Goal: Task Accomplishment & Management: Manage account settings

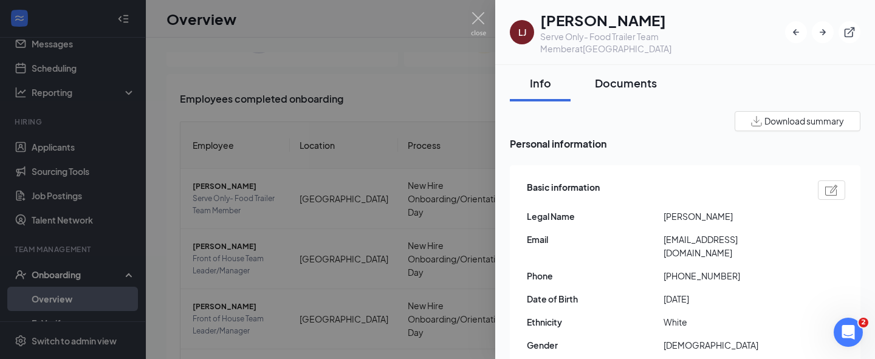
click at [614, 75] on div "Documents" at bounding box center [626, 82] width 62 height 15
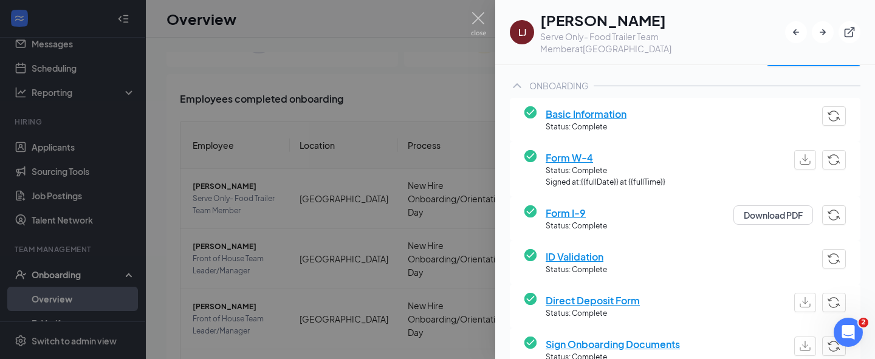
scroll to position [83, 0]
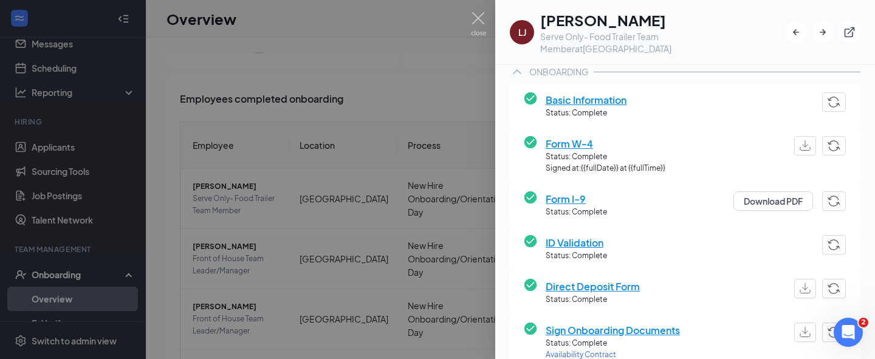
click at [575, 92] on span "Basic Information" at bounding box center [585, 99] width 81 height 15
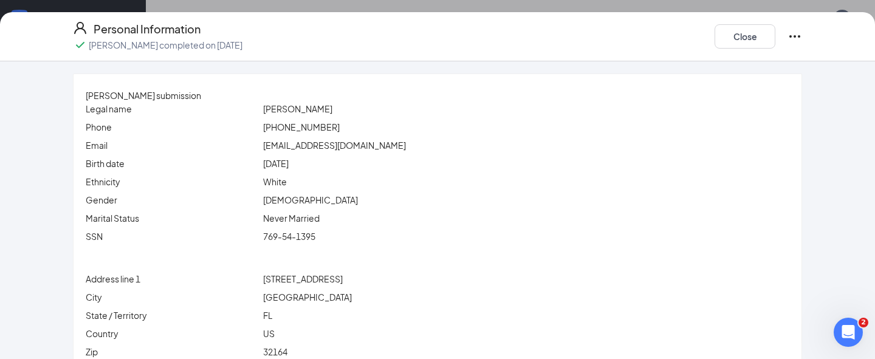
scroll to position [123, 0]
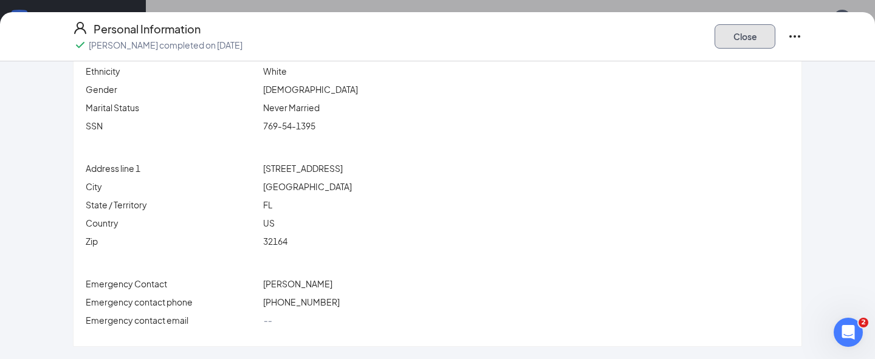
click at [732, 35] on button "Close" at bounding box center [744, 36] width 61 height 24
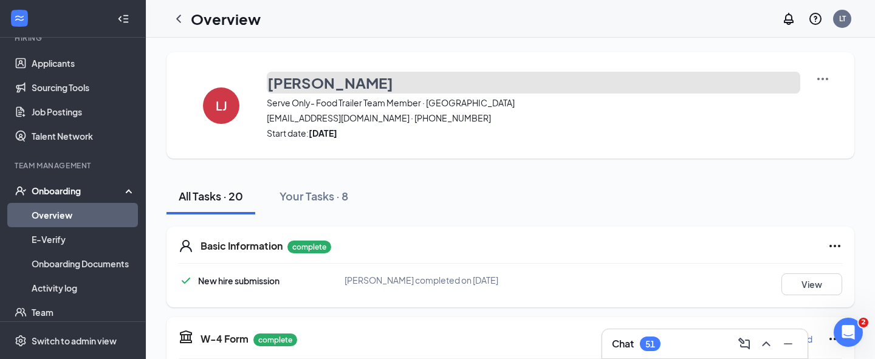
click at [297, 80] on h3 "Landon Johnson" at bounding box center [330, 82] width 126 height 21
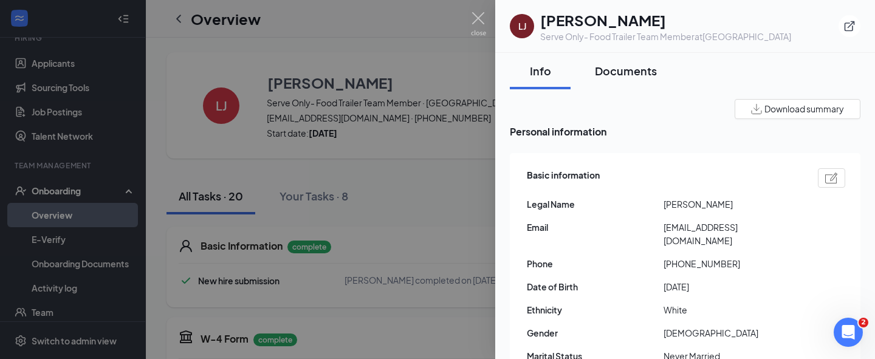
click at [611, 72] on div "Documents" at bounding box center [626, 70] width 62 height 15
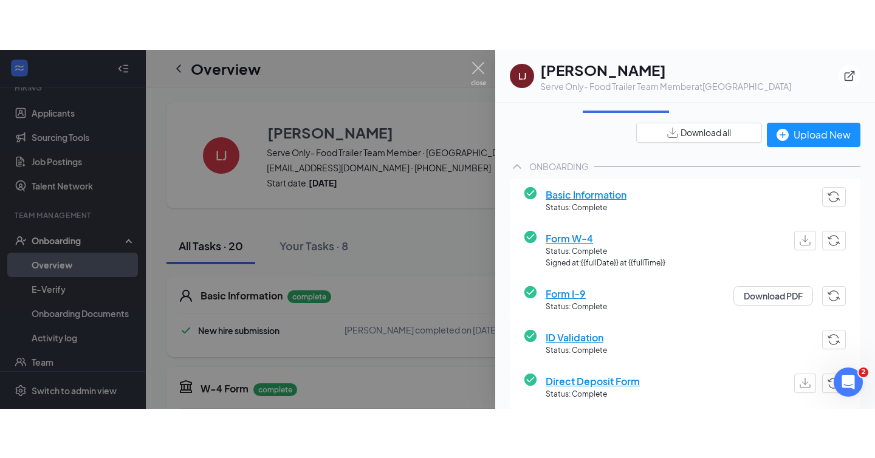
scroll to position [38, 0]
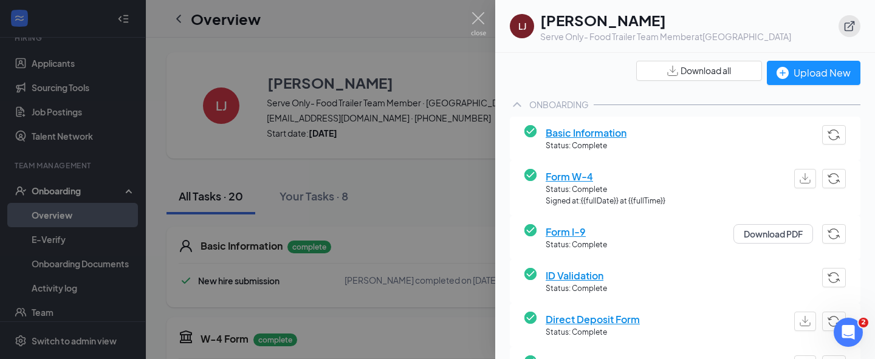
click at [843, 24] on icon "ExternalLink" at bounding box center [849, 26] width 12 height 12
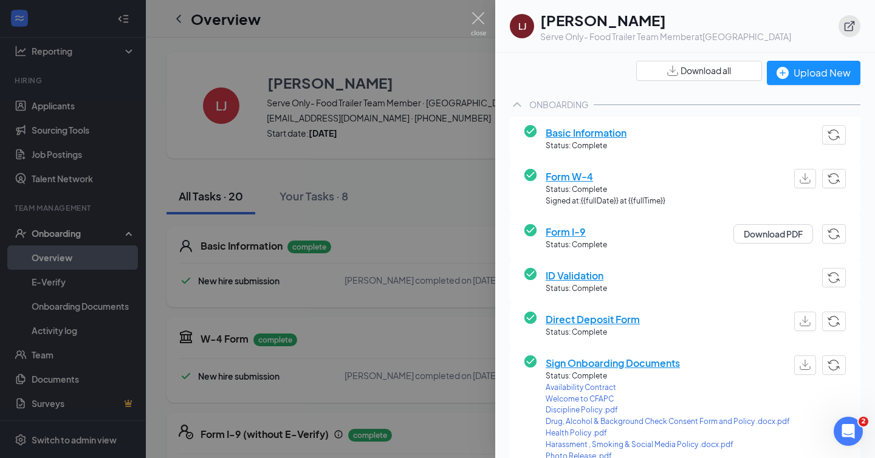
scroll to position [84, 0]
click at [468, 19] on div at bounding box center [437, 229] width 875 height 458
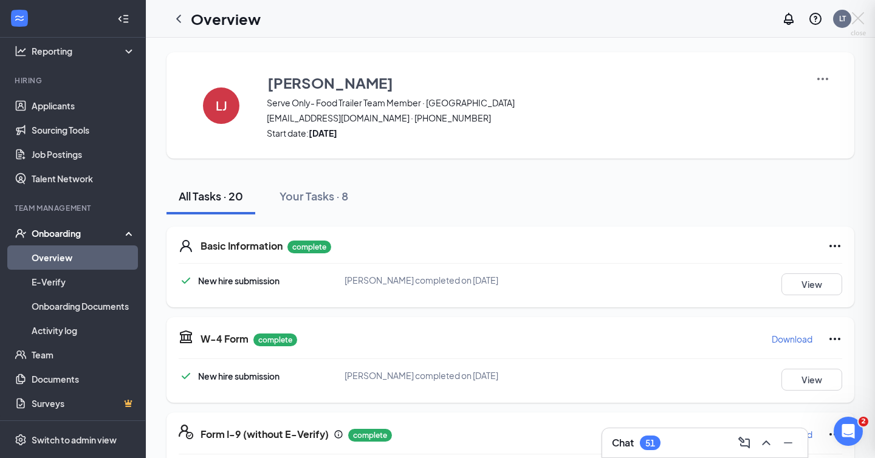
click at [480, 19] on div at bounding box center [437, 229] width 875 height 458
click at [480, 19] on div "Overview LT" at bounding box center [510, 19] width 729 height 38
click at [61, 262] on link "Overview" at bounding box center [84, 257] width 104 height 24
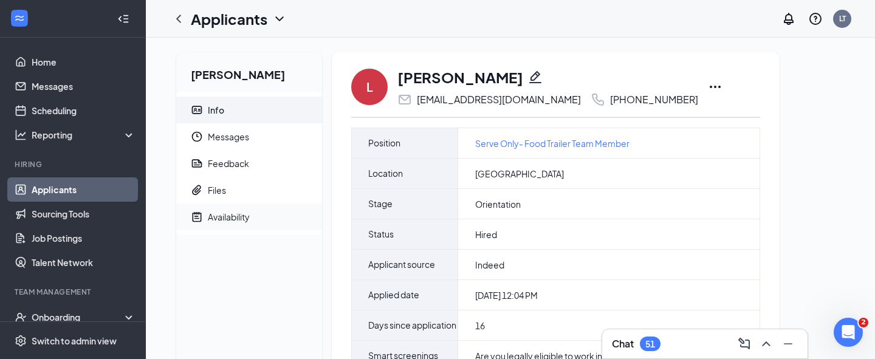
click at [239, 217] on div "Availability" at bounding box center [229, 217] width 42 height 12
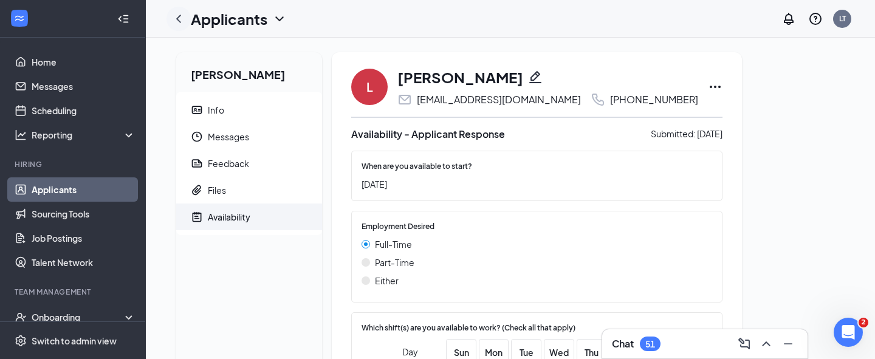
click at [179, 22] on icon "ChevronLeft" at bounding box center [178, 19] width 5 height 8
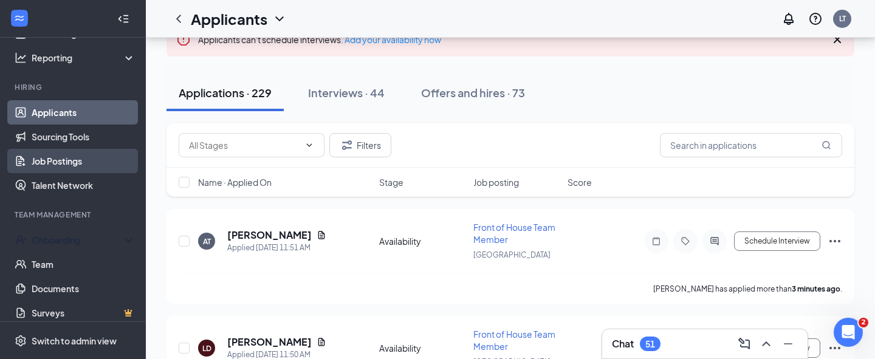
scroll to position [86, 0]
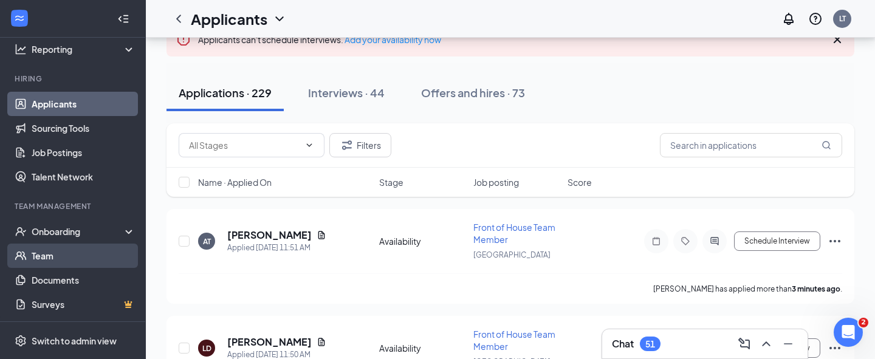
click at [57, 252] on link "Team" at bounding box center [84, 256] width 104 height 24
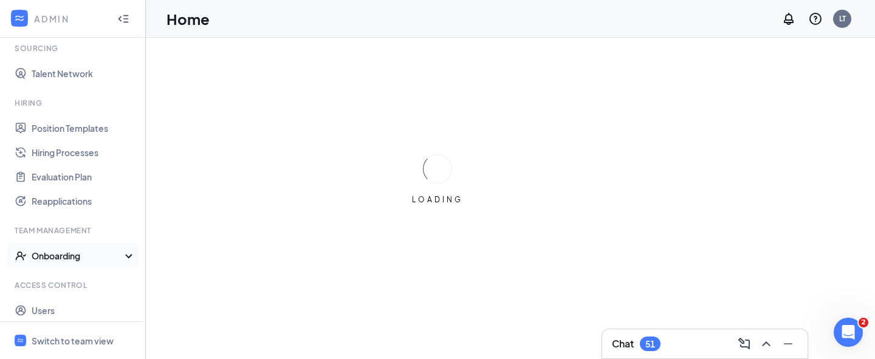
click at [80, 253] on div "Onboarding" at bounding box center [79, 256] width 94 height 12
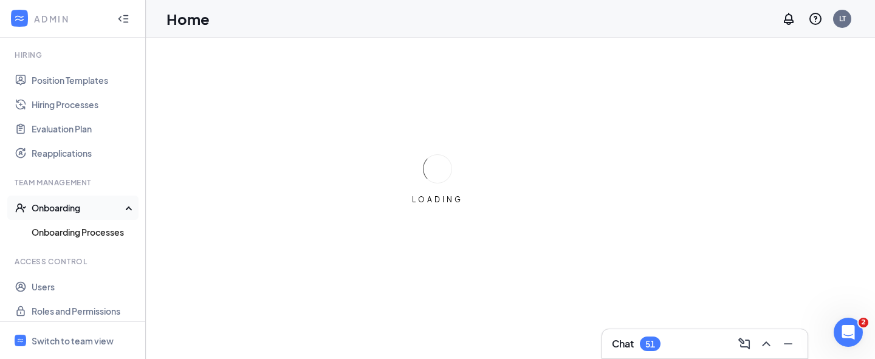
scroll to position [270, 0]
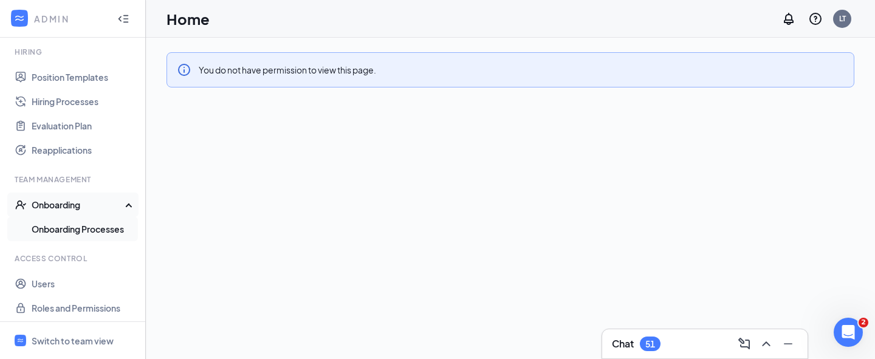
click at [77, 224] on link "Onboarding Processes" at bounding box center [84, 229] width 104 height 24
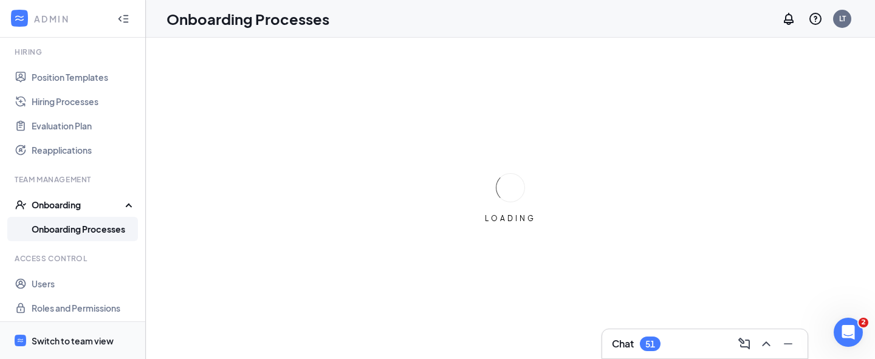
click at [87, 336] on div "Switch to team view" at bounding box center [73, 341] width 82 height 12
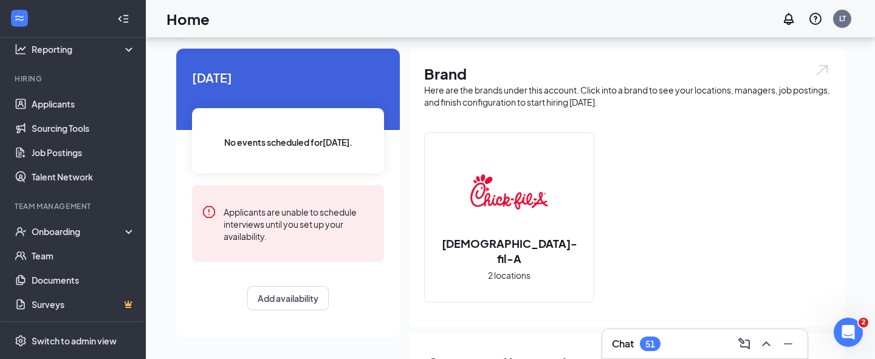
scroll to position [45, 0]
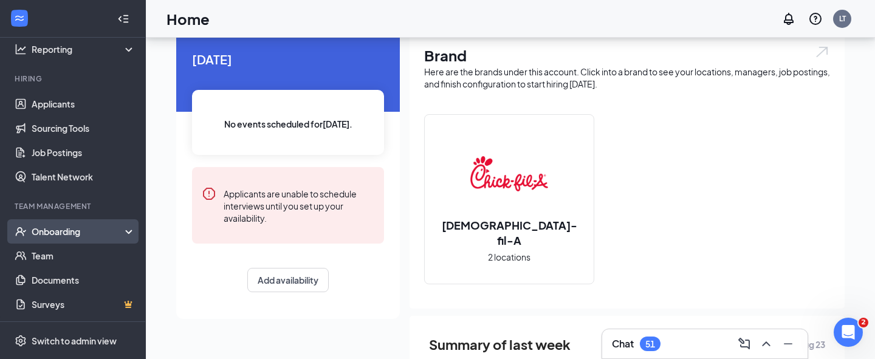
click at [78, 234] on div "Onboarding" at bounding box center [79, 231] width 94 height 12
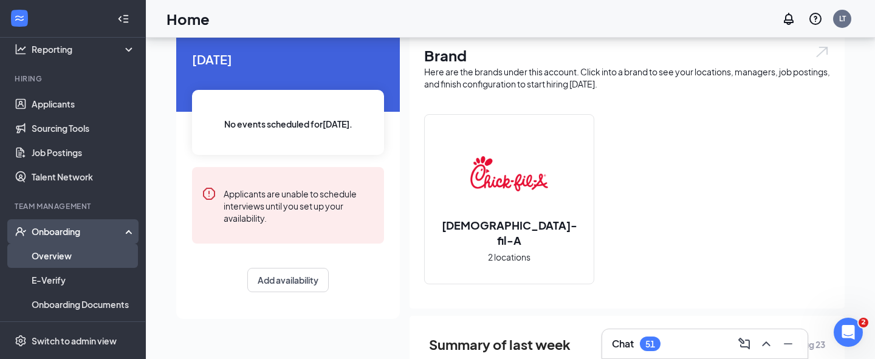
click at [77, 253] on link "Overview" at bounding box center [84, 256] width 104 height 24
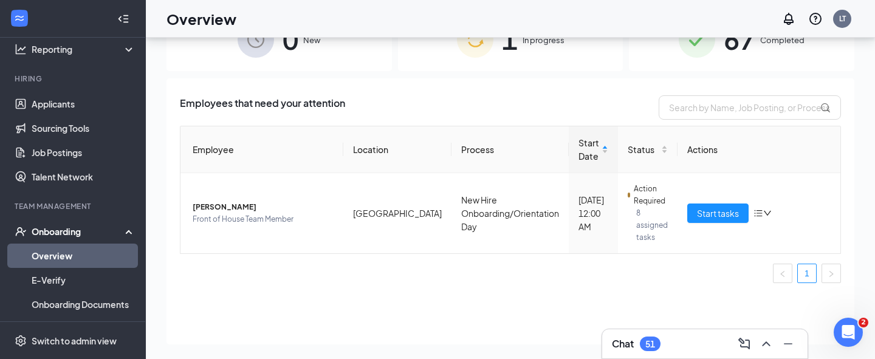
click at [524, 36] on div "Overview LT" at bounding box center [510, 19] width 729 height 38
click at [715, 50] on div "67 Completed" at bounding box center [741, 39] width 225 height 64
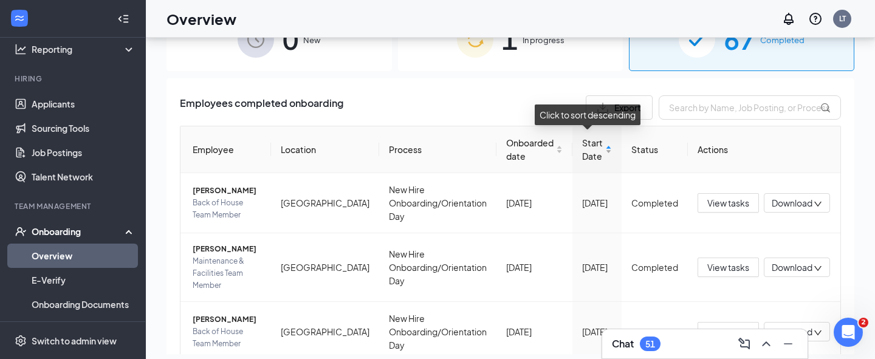
click at [593, 145] on span "Start Date" at bounding box center [592, 149] width 21 height 27
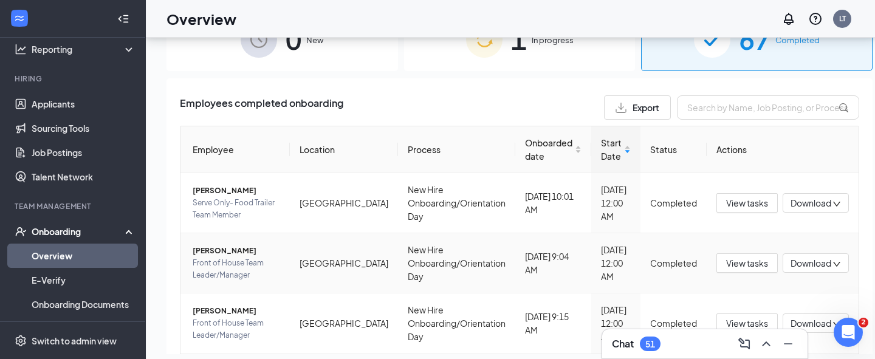
click at [220, 252] on span "Jordan H Mills" at bounding box center [236, 251] width 87 height 12
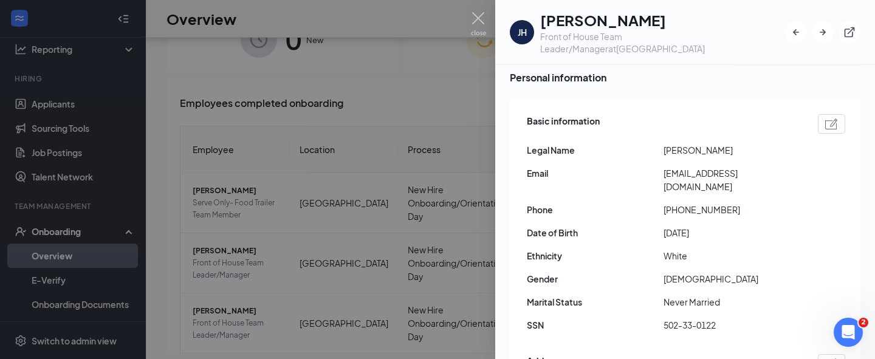
scroll to position [101, 0]
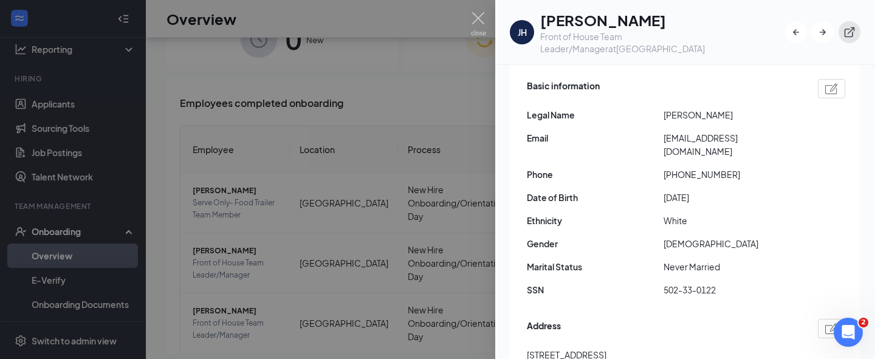
click at [842, 21] on button "button" at bounding box center [849, 32] width 22 height 22
click at [474, 19] on img at bounding box center [478, 24] width 15 height 24
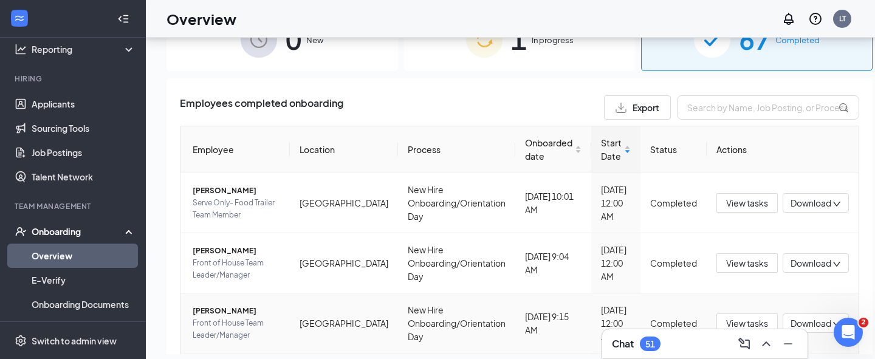
click at [213, 310] on span "Eddie Rivera" at bounding box center [236, 311] width 87 height 12
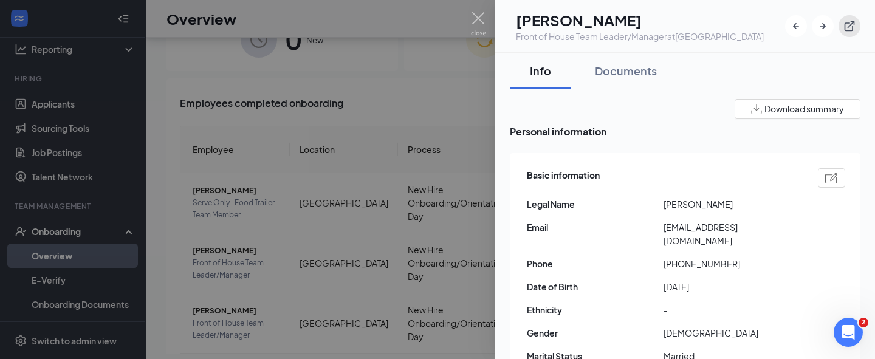
click at [846, 27] on icon "ExternalLink" at bounding box center [849, 26] width 12 height 12
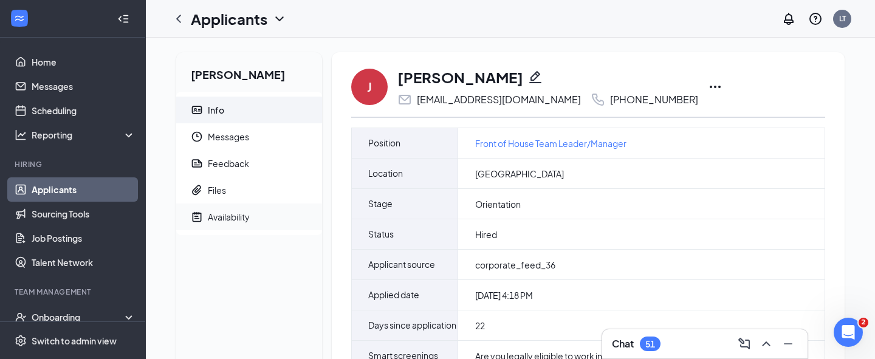
click at [213, 224] on span "Availability" at bounding box center [260, 216] width 104 height 27
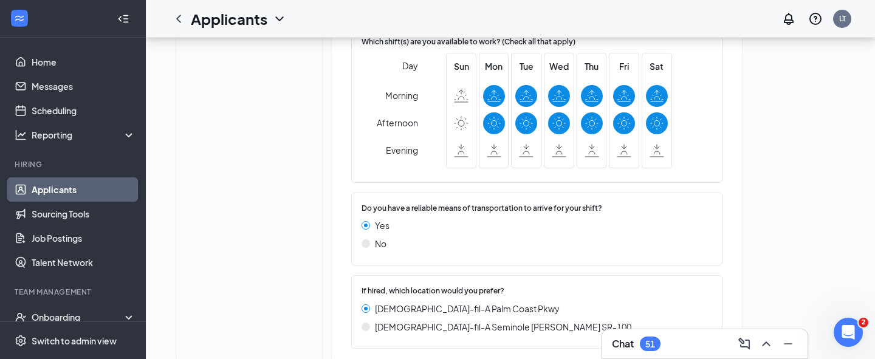
scroll to position [292, 0]
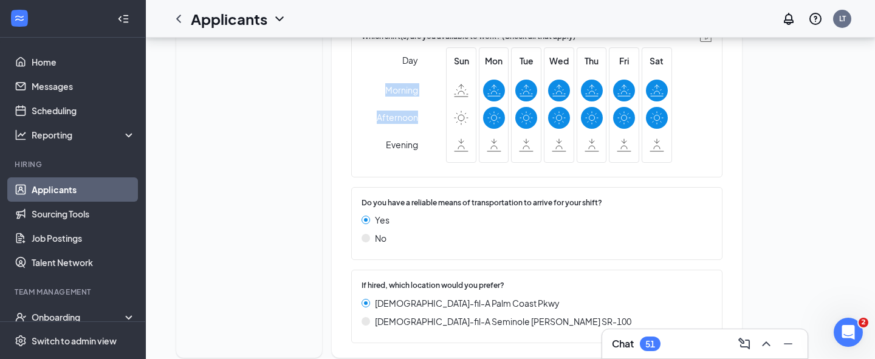
drag, startPoint x: 370, startPoint y: 89, endPoint x: 415, endPoint y: 115, distance: 51.7
click at [415, 115] on div "Day Morning Afternoon Evening Sun Mon Tue Wed Thu Fri Sat" at bounding box center [530, 107] width 338 height 120
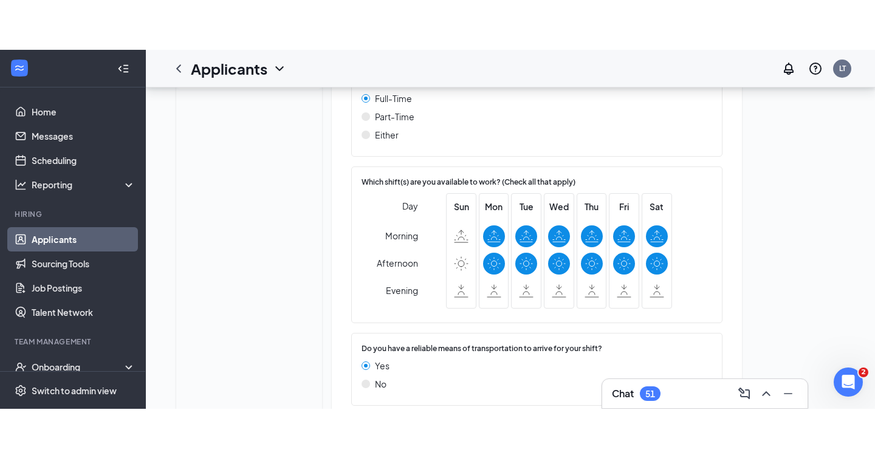
scroll to position [0, 0]
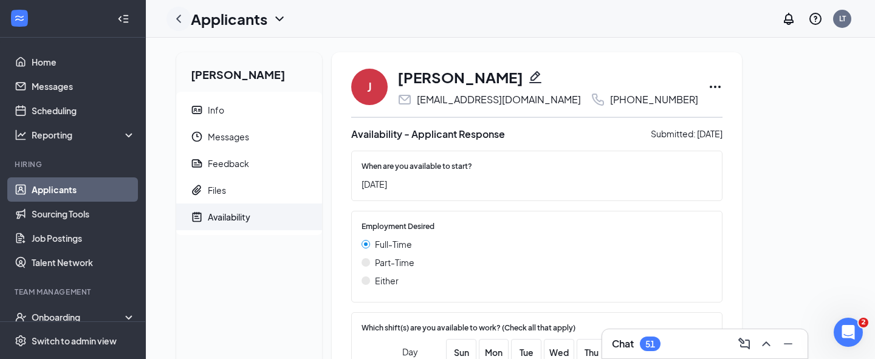
click at [175, 15] on icon "ChevronLeft" at bounding box center [178, 19] width 15 height 15
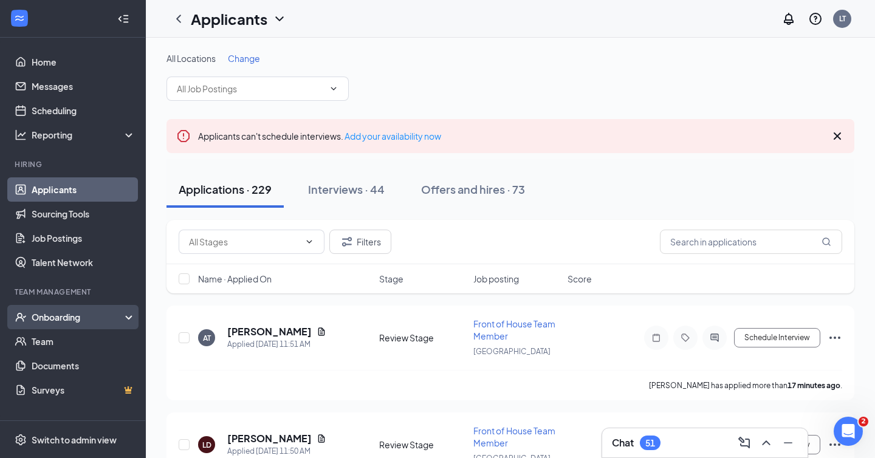
click at [39, 318] on div "Onboarding" at bounding box center [79, 317] width 94 height 12
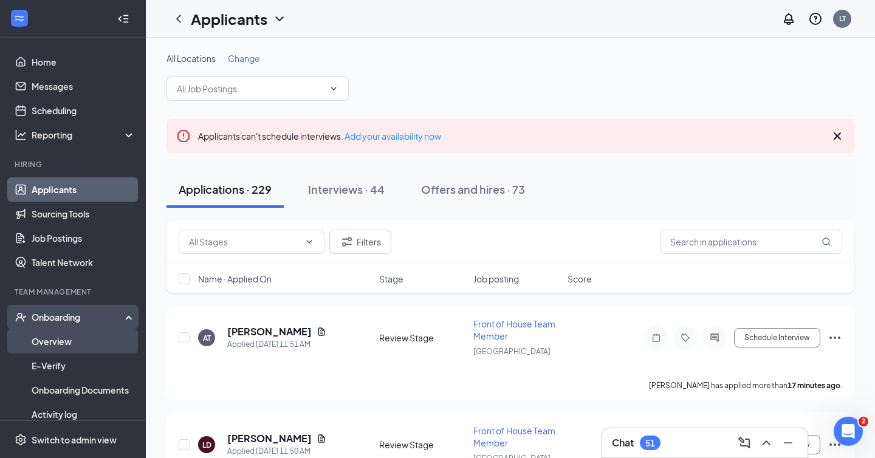
click at [46, 341] on link "Overview" at bounding box center [84, 341] width 104 height 24
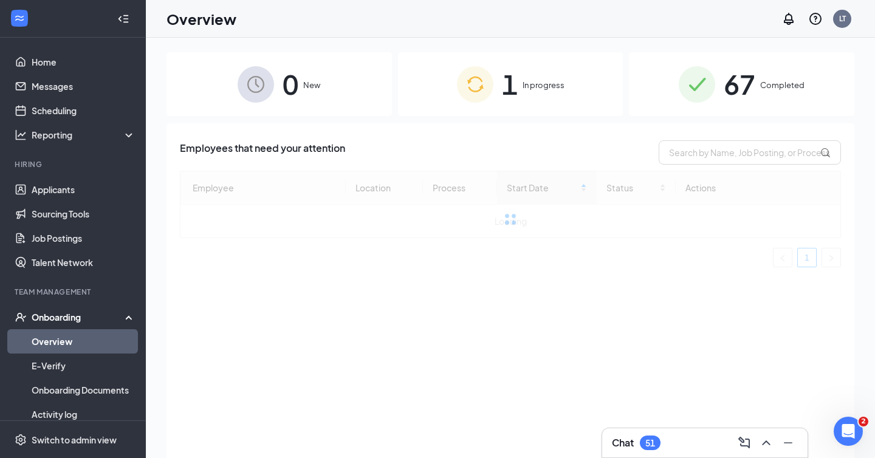
click at [469, 75] on img at bounding box center [475, 84] width 36 height 36
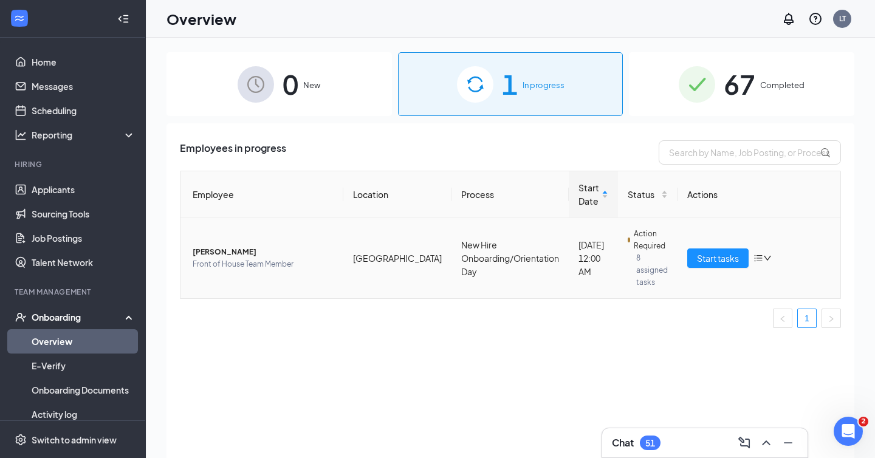
click at [213, 246] on span "[PERSON_NAME]" at bounding box center [263, 252] width 141 height 12
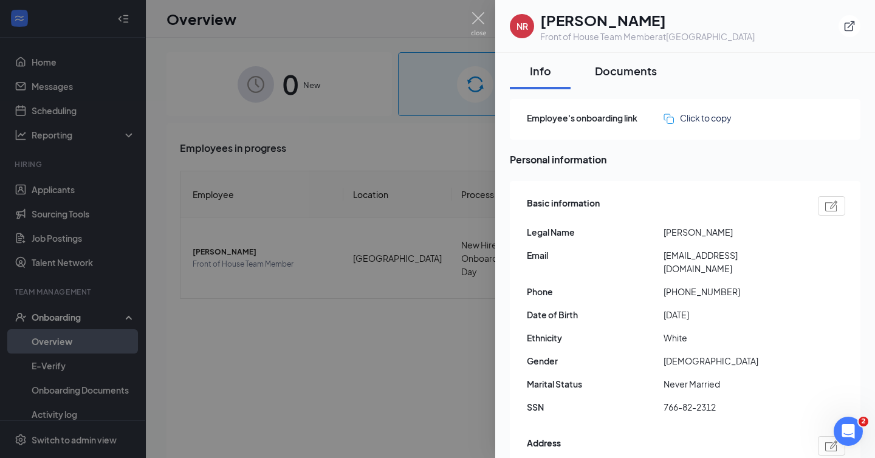
click at [611, 81] on button "Documents" at bounding box center [625, 71] width 86 height 36
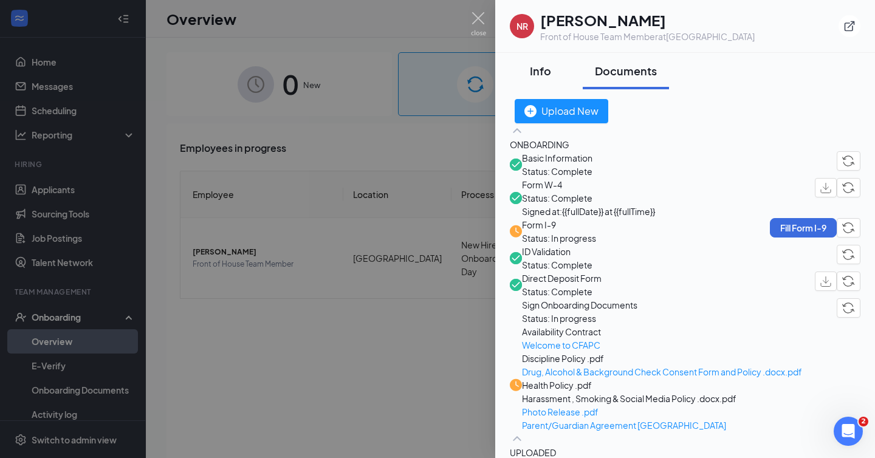
click at [534, 74] on div "Info" at bounding box center [540, 70] width 36 height 15
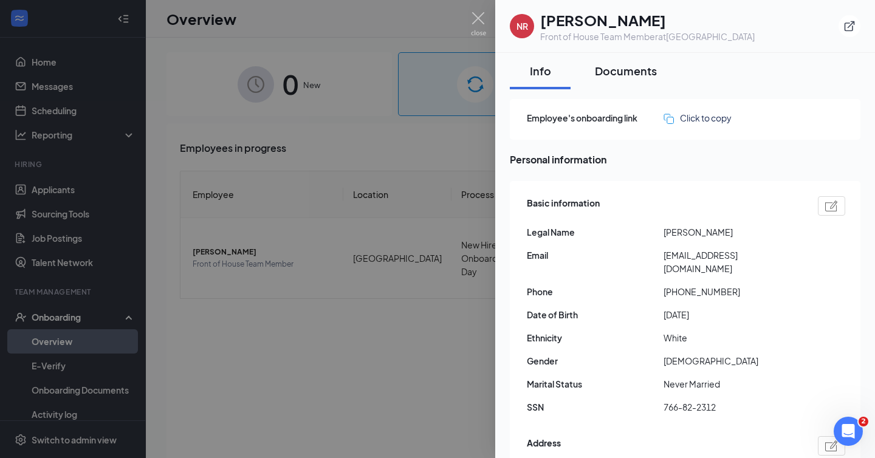
click at [627, 75] on div "Documents" at bounding box center [626, 70] width 62 height 15
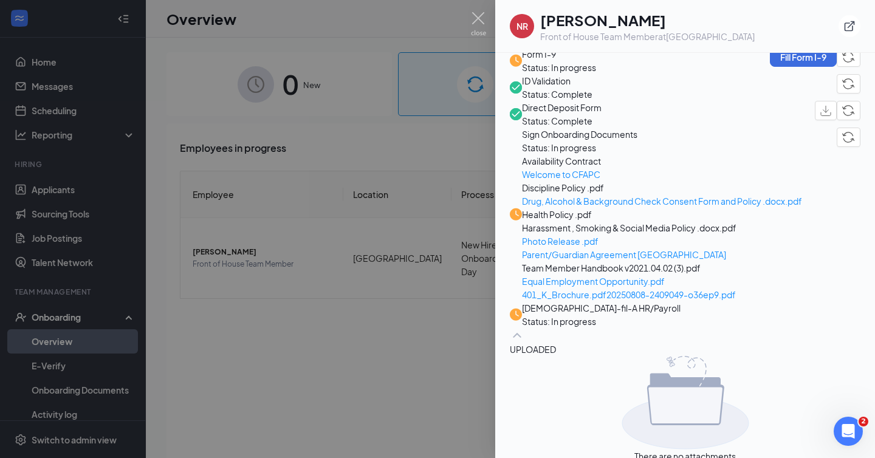
scroll to position [199, 0]
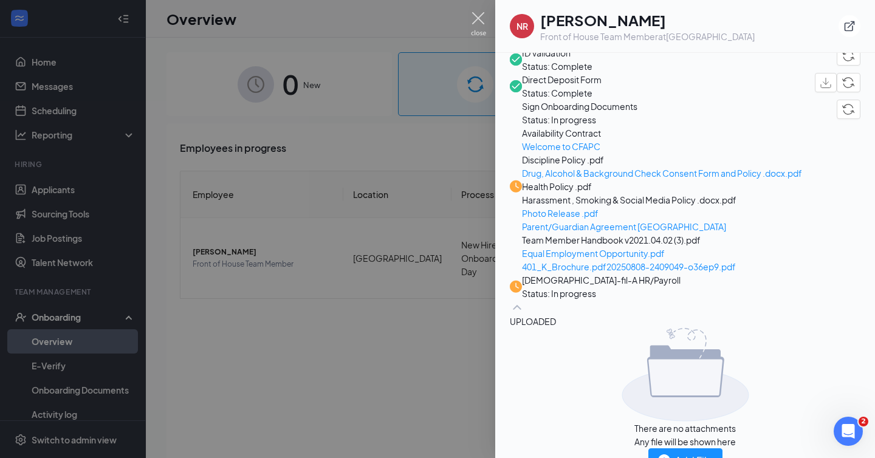
click at [474, 18] on img at bounding box center [478, 24] width 15 height 24
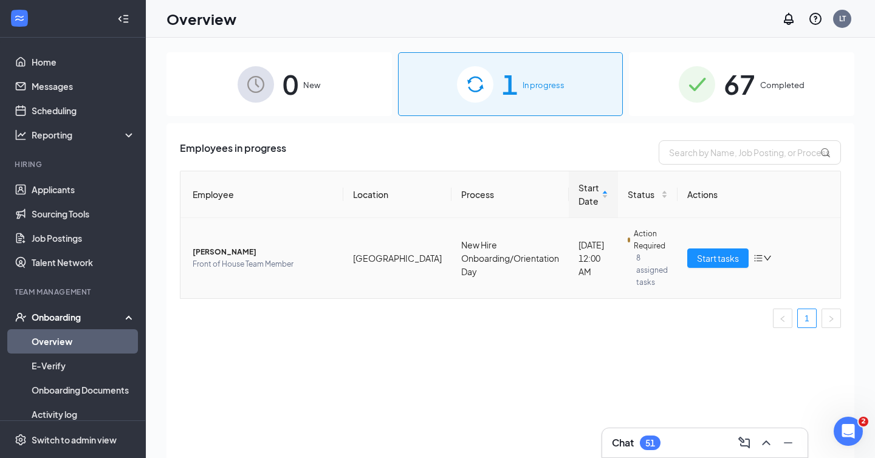
click at [250, 246] on span "[PERSON_NAME]" at bounding box center [263, 252] width 141 height 12
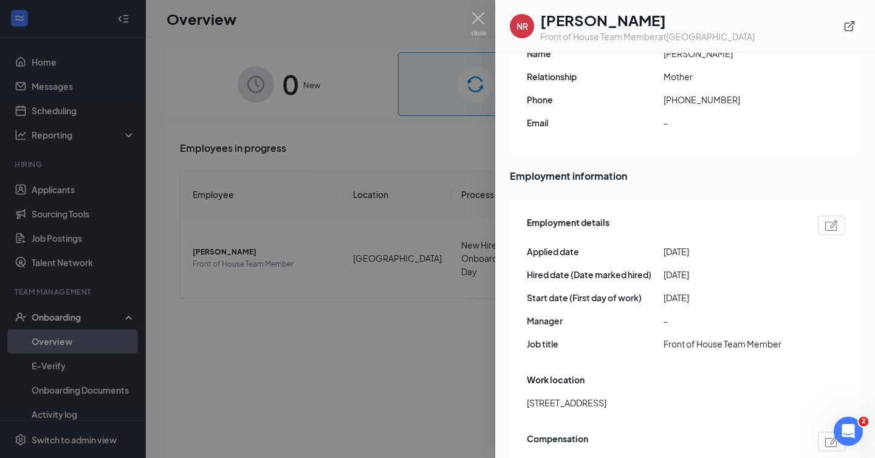
scroll to position [610, 0]
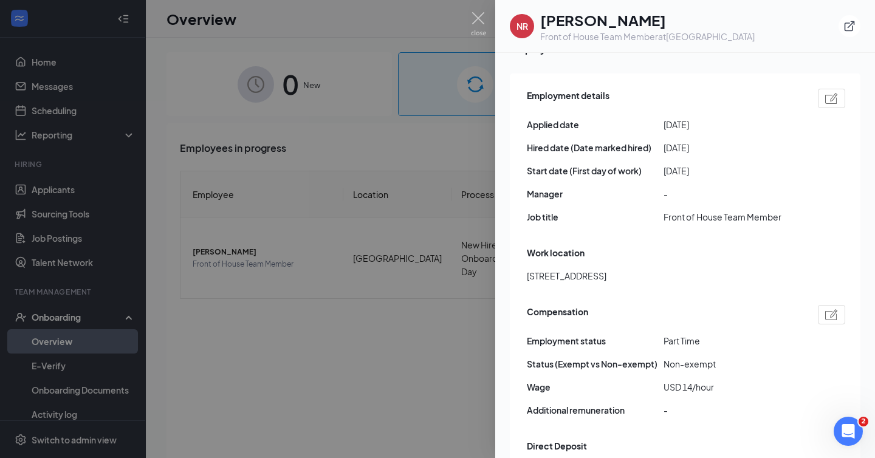
click at [834, 93] on img at bounding box center [831, 98] width 13 height 11
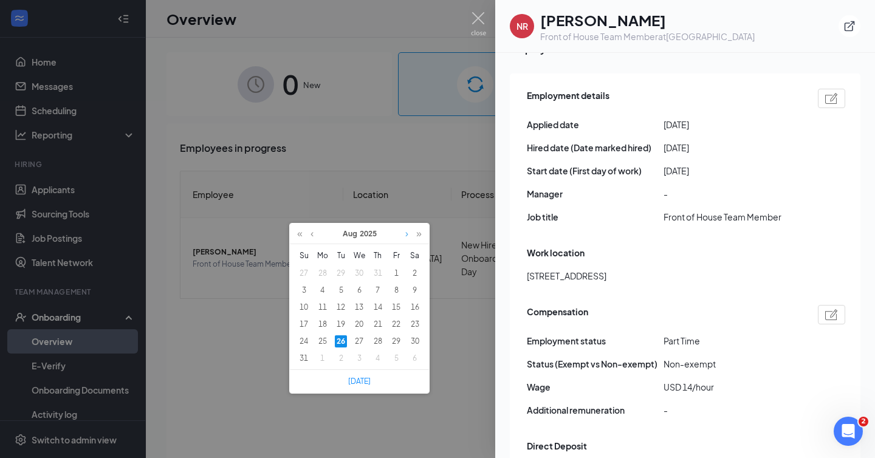
click at [408, 237] on link at bounding box center [406, 234] width 9 height 21
click at [378, 341] on div "2" at bounding box center [378, 341] width 12 height 12
type input "2025-10-02"
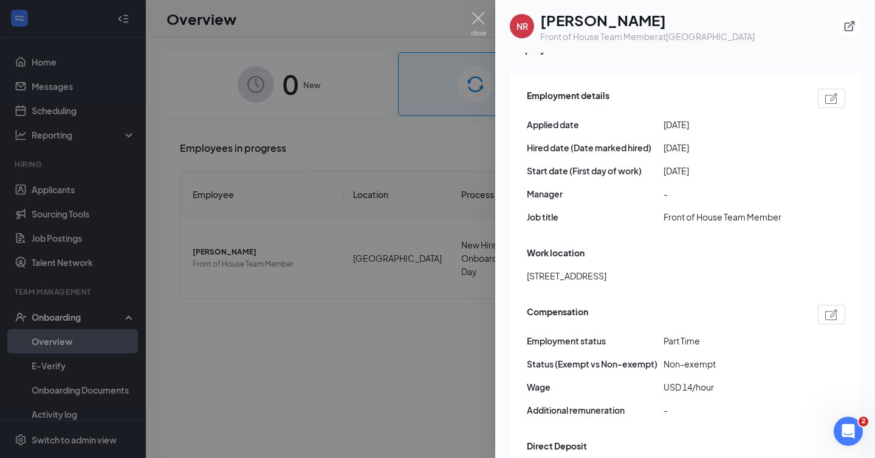
click at [479, 24] on img at bounding box center [478, 24] width 15 height 24
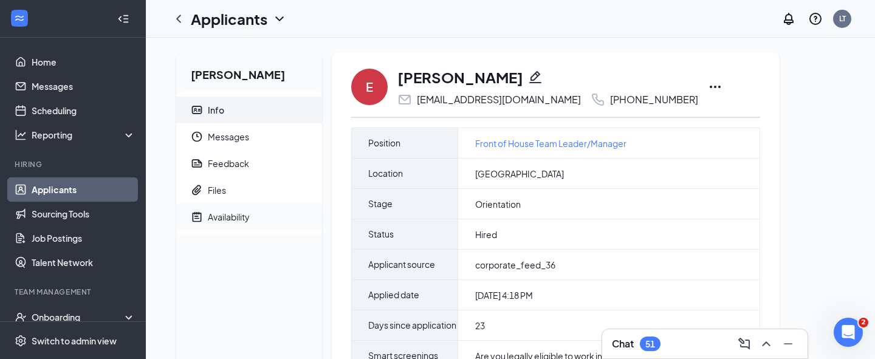
click at [225, 211] on div "Availability" at bounding box center [229, 217] width 42 height 12
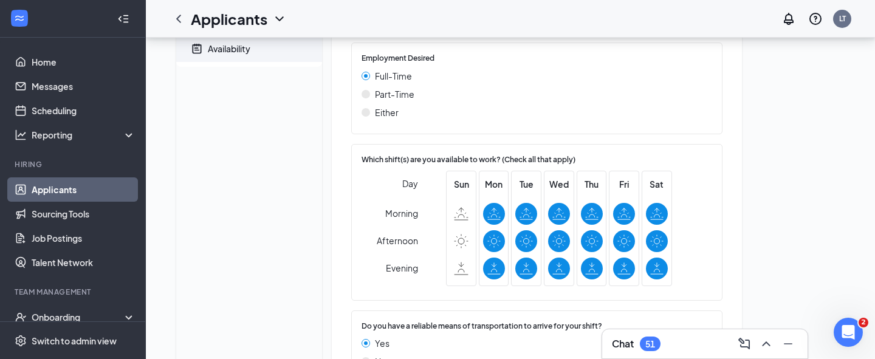
scroll to position [167, 0]
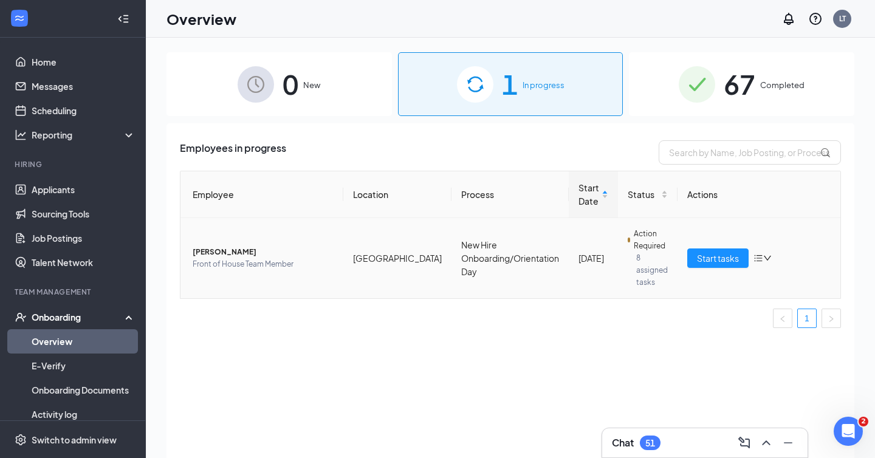
click at [226, 238] on td "[PERSON_NAME] shutter Front of House Team Member" at bounding box center [261, 258] width 163 height 80
click at [226, 248] on span "[PERSON_NAME]" at bounding box center [263, 252] width 141 height 12
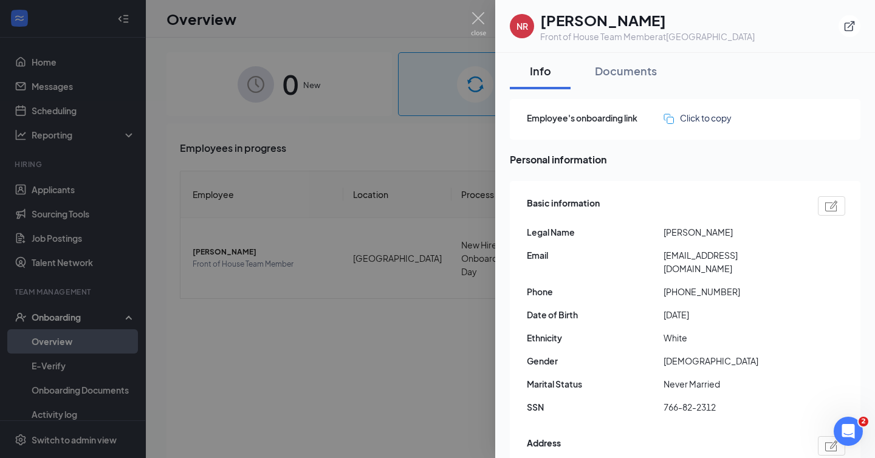
scroll to position [582, 0]
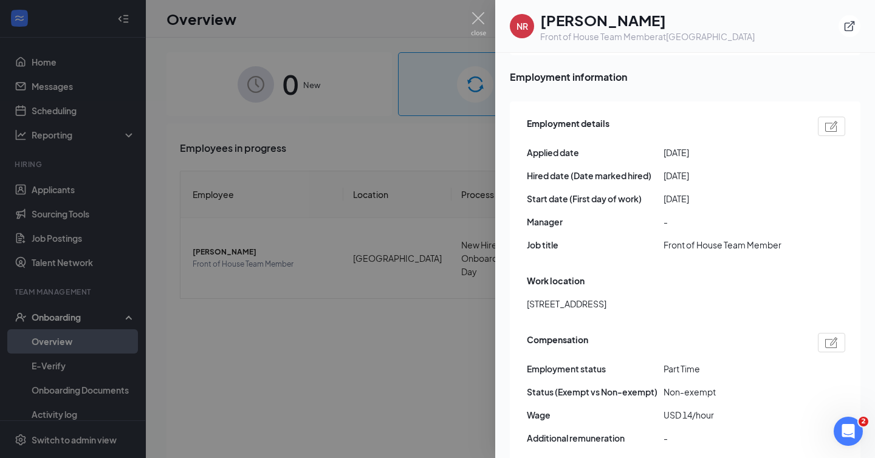
click at [826, 121] on img at bounding box center [831, 126] width 13 height 11
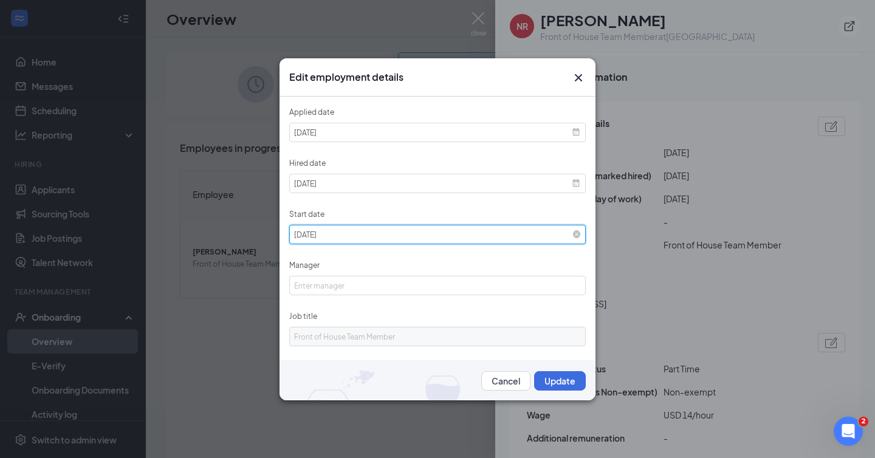
click at [360, 232] on input "2025-10-02" at bounding box center [437, 234] width 296 height 19
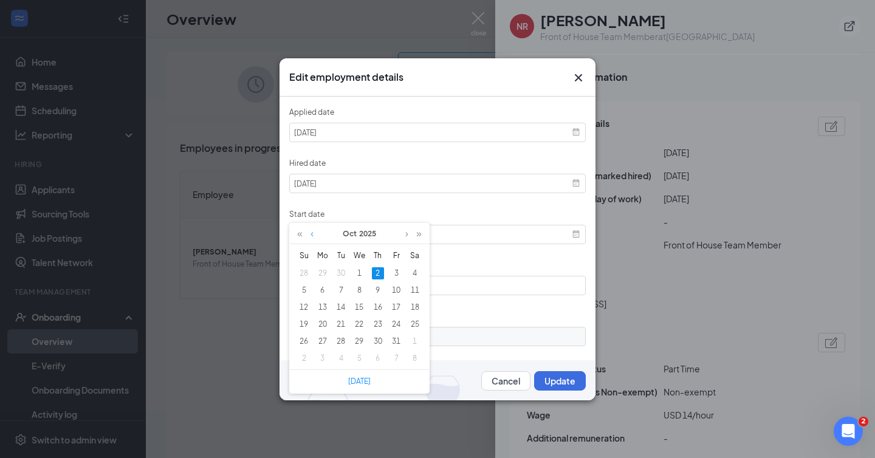
click at [312, 233] on link at bounding box center [311, 234] width 9 height 21
click at [312, 230] on link at bounding box center [311, 234] width 9 height 21
click at [377, 361] on div "4" at bounding box center [378, 358] width 12 height 12
type input "2025-09-04"
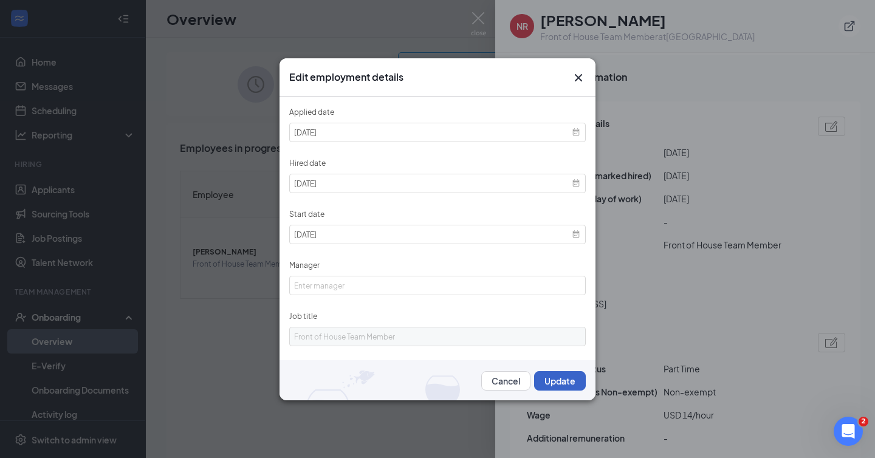
click at [566, 385] on button "Update" at bounding box center [560, 380] width 52 height 19
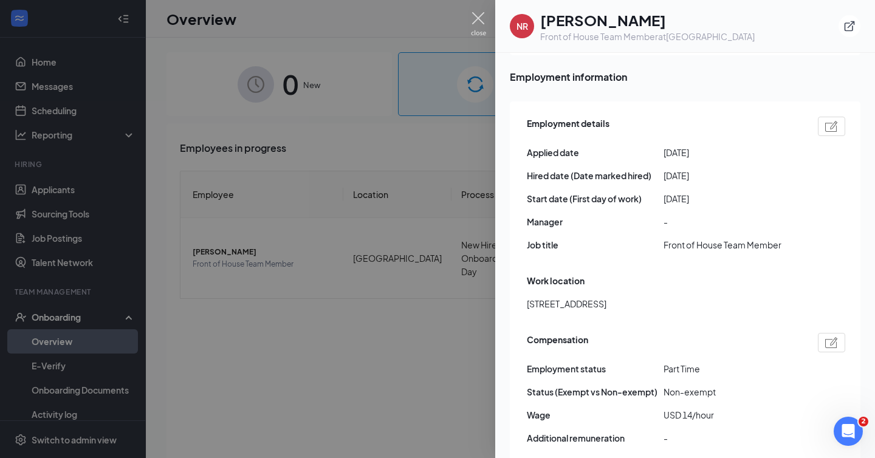
click at [475, 22] on img at bounding box center [478, 24] width 15 height 24
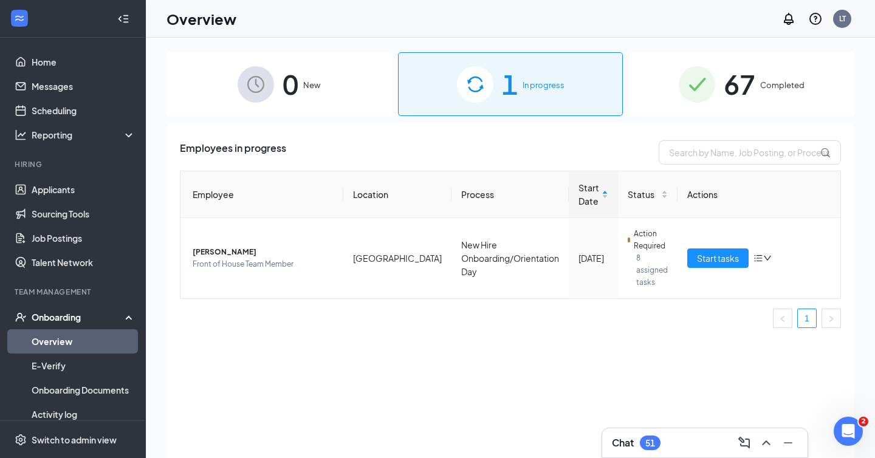
click at [711, 74] on img at bounding box center [696, 84] width 36 height 36
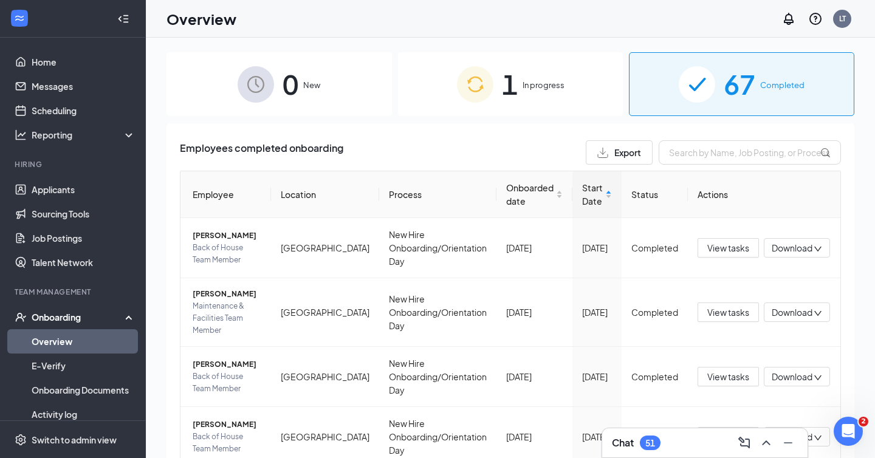
click at [598, 95] on div "1 In progress" at bounding box center [510, 84] width 225 height 64
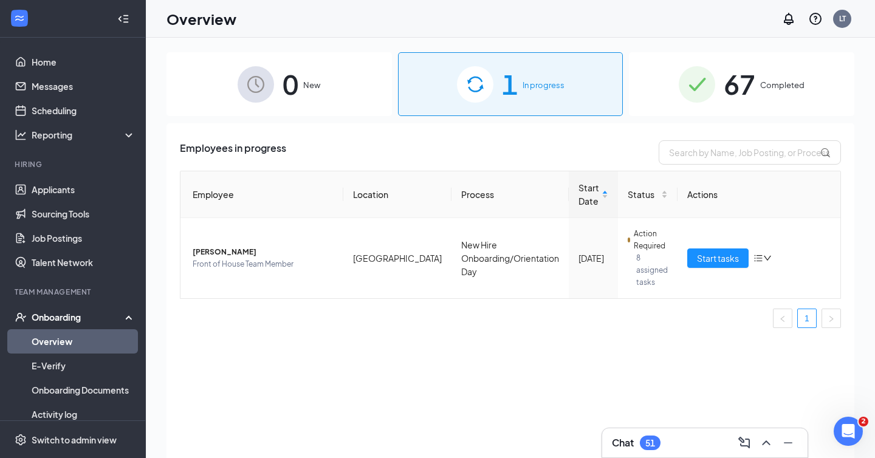
click at [685, 96] on img at bounding box center [696, 84] width 36 height 36
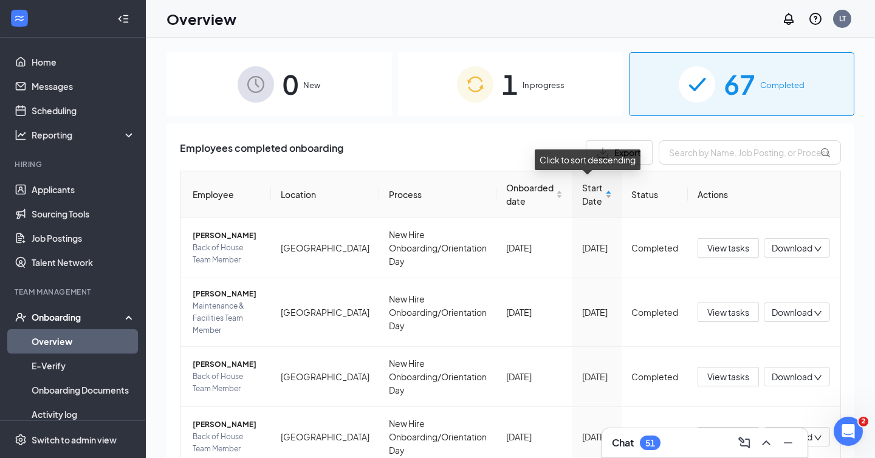
click at [587, 198] on span "Start Date" at bounding box center [592, 194] width 21 height 27
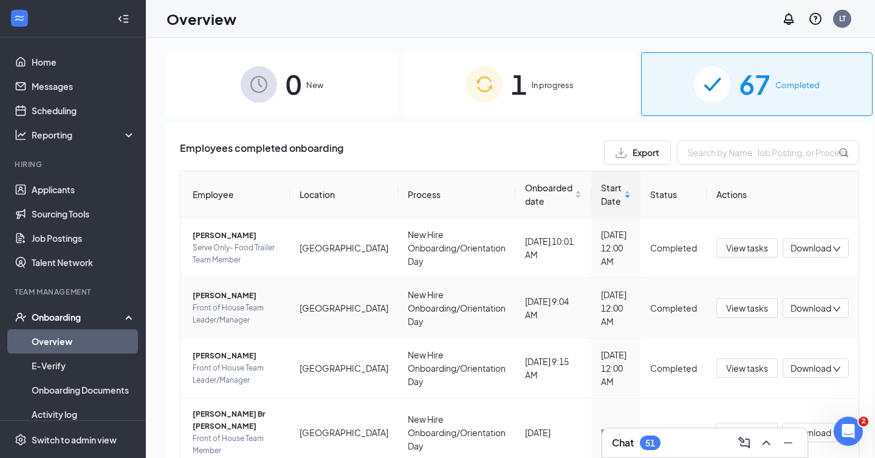
click at [202, 295] on span "[PERSON_NAME]" at bounding box center [236, 296] width 87 height 12
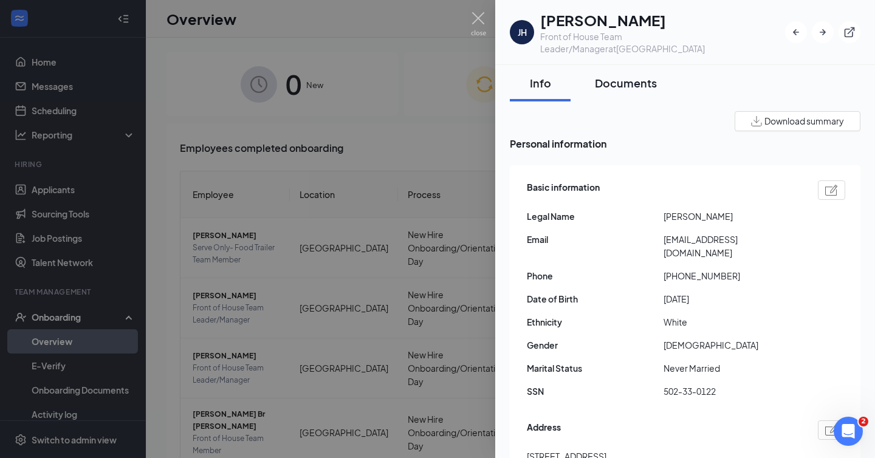
click at [631, 65] on button "Documents" at bounding box center [625, 83] width 86 height 36
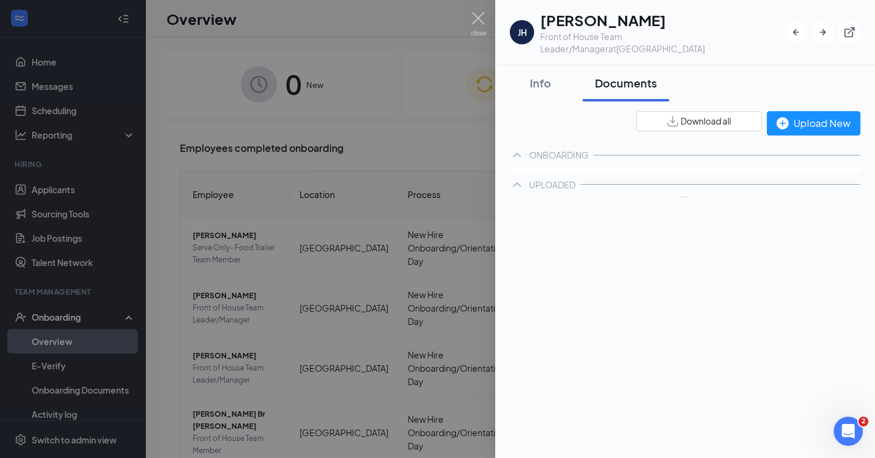
click at [631, 65] on button "Documents" at bounding box center [625, 83] width 86 height 36
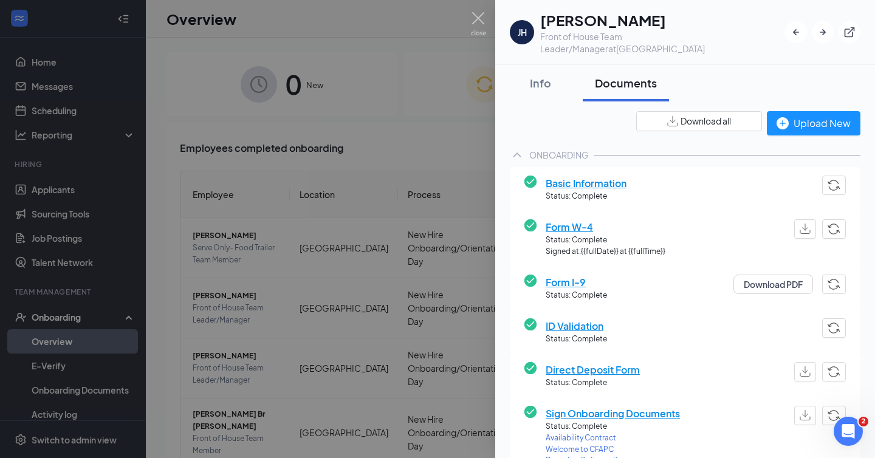
click at [717, 115] on span "Download all" at bounding box center [705, 121] width 50 height 13
click at [801, 224] on img "button" at bounding box center [804, 229] width 11 height 10
drag, startPoint x: 478, startPoint y: 18, endPoint x: 531, endPoint y: 4, distance: 55.2
click at [478, 18] on img at bounding box center [478, 24] width 15 height 24
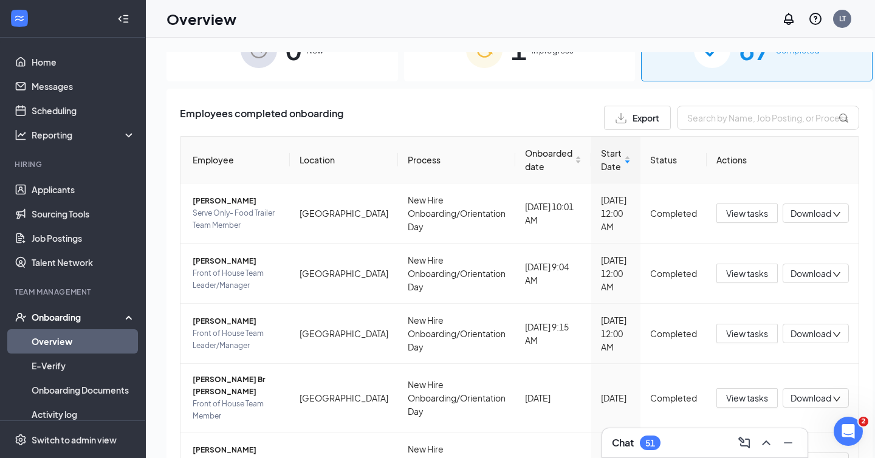
scroll to position [39, 0]
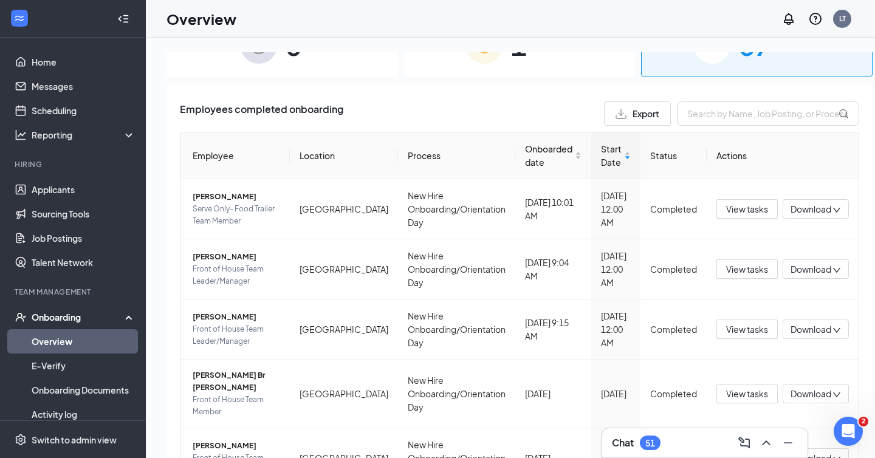
click at [164, 163] on div "0 New 1 In progress 67 Completed Employees completed onboarding Export Employee…" at bounding box center [519, 275] width 747 height 475
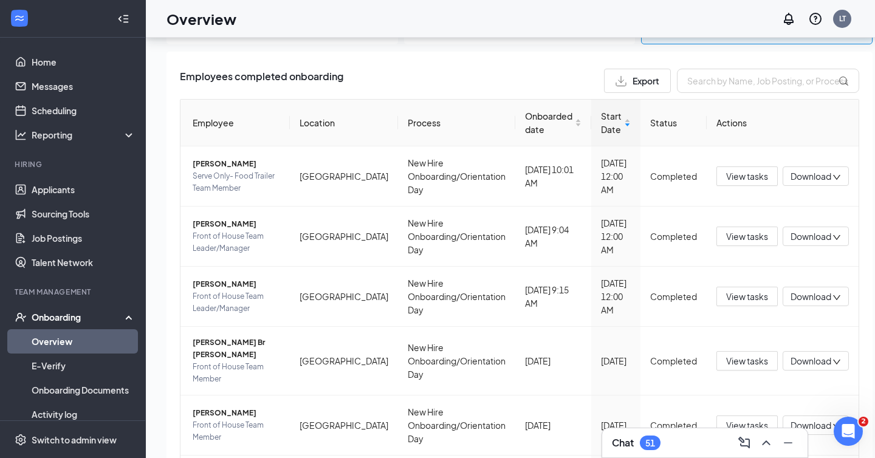
scroll to position [38, 0]
